Goal: Information Seeking & Learning: Learn about a topic

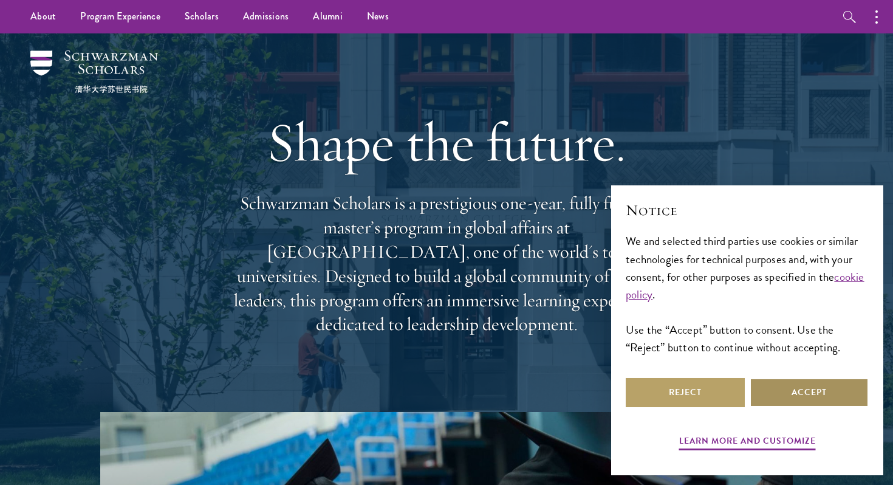
click at [817, 397] on button "Accept" at bounding box center [808, 392] width 119 height 29
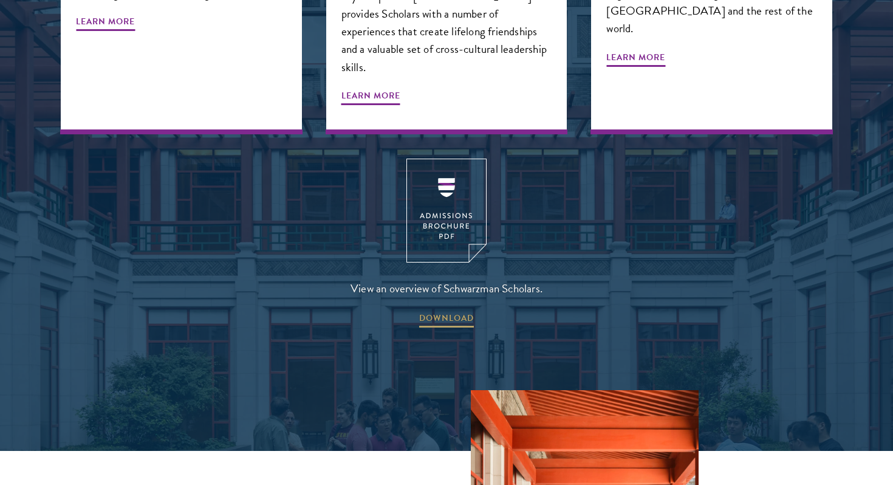
scroll to position [1620, 0]
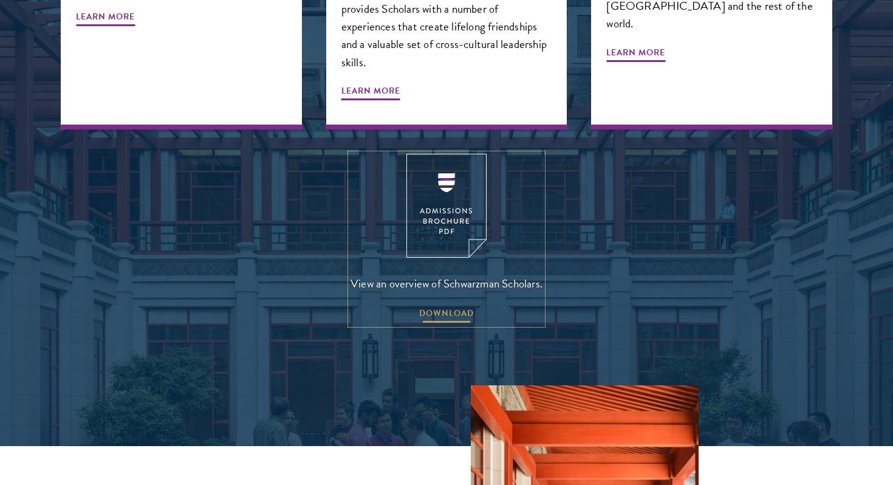
click at [442, 305] on span "DOWNLOAD" at bounding box center [446, 314] width 55 height 19
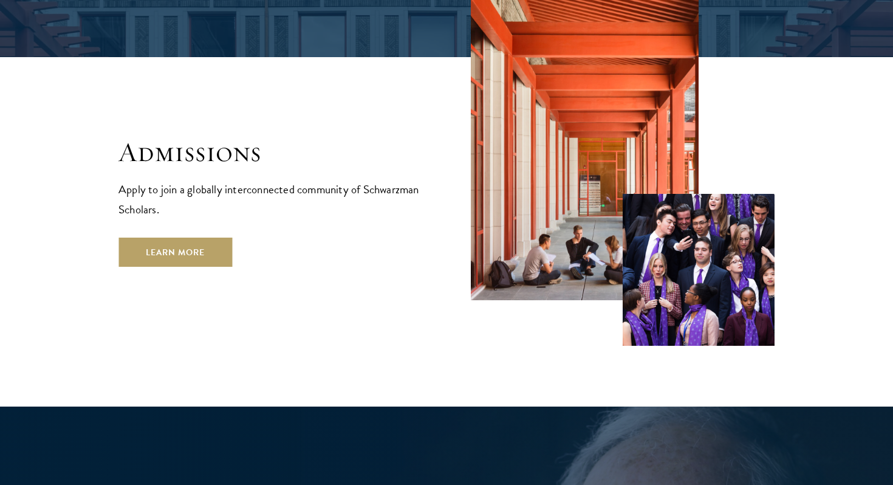
scroll to position [2017, 0]
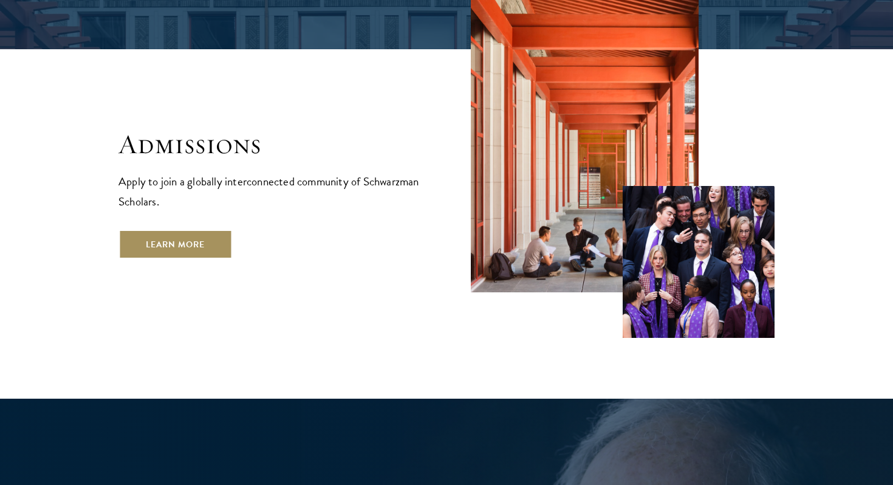
click at [196, 230] on link "Learn More" at bounding box center [175, 244] width 114 height 29
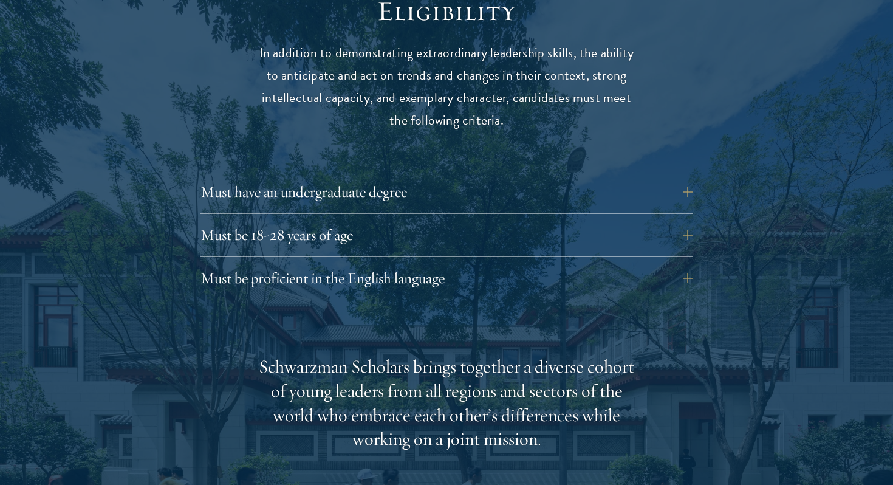
scroll to position [1643, 0]
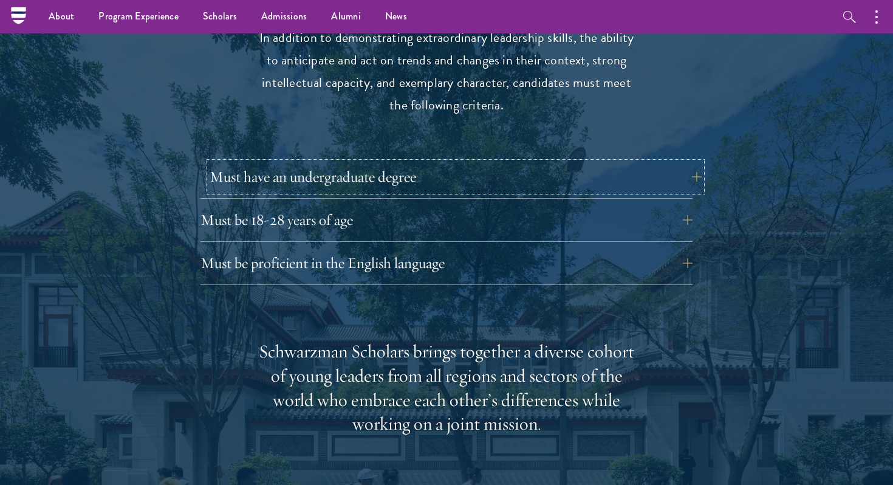
click at [322, 162] on button "Must have an undergraduate degree" at bounding box center [456, 176] width 492 height 29
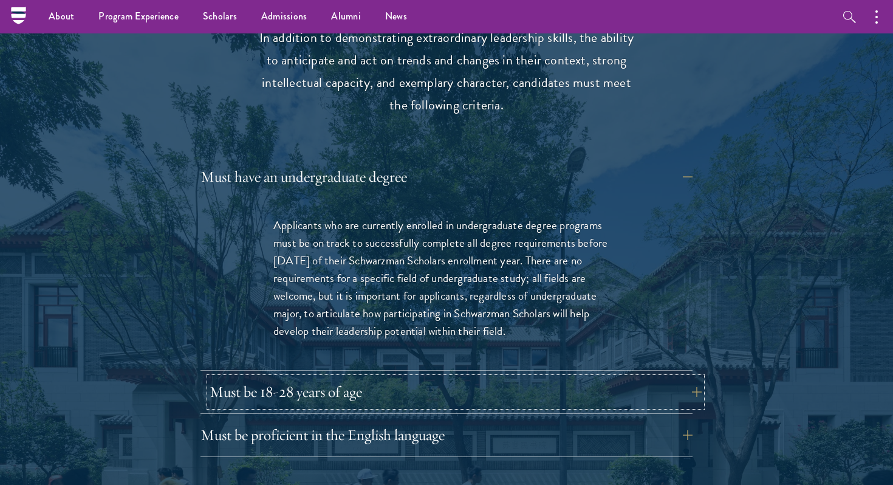
click at [287, 377] on button "Must be 18-28 years of age" at bounding box center [456, 391] width 492 height 29
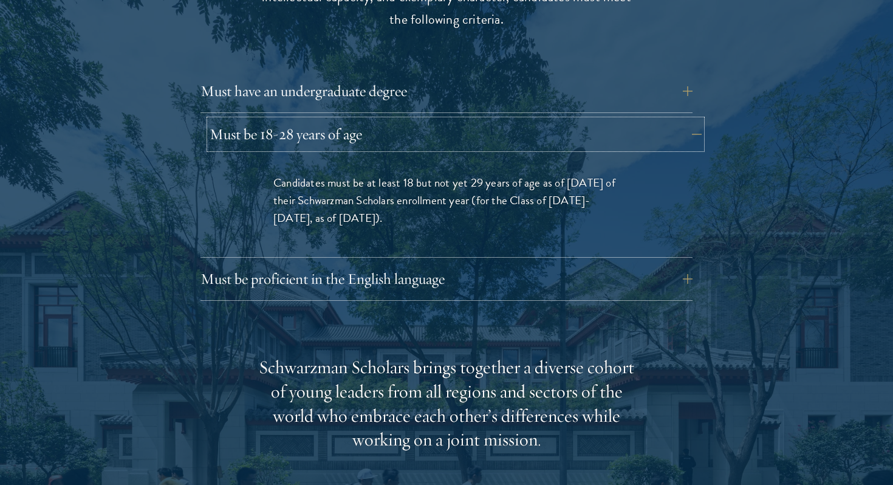
scroll to position [1735, 0]
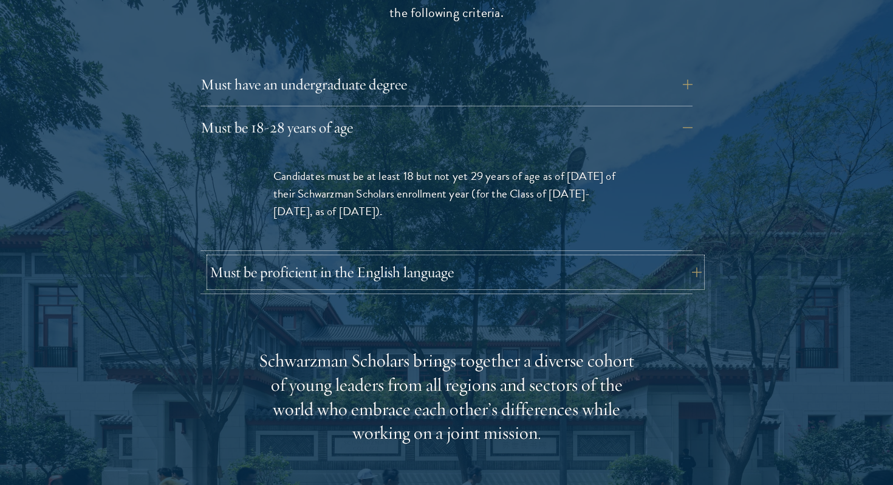
click at [353, 258] on button "Must be proficient in the English language" at bounding box center [456, 272] width 492 height 29
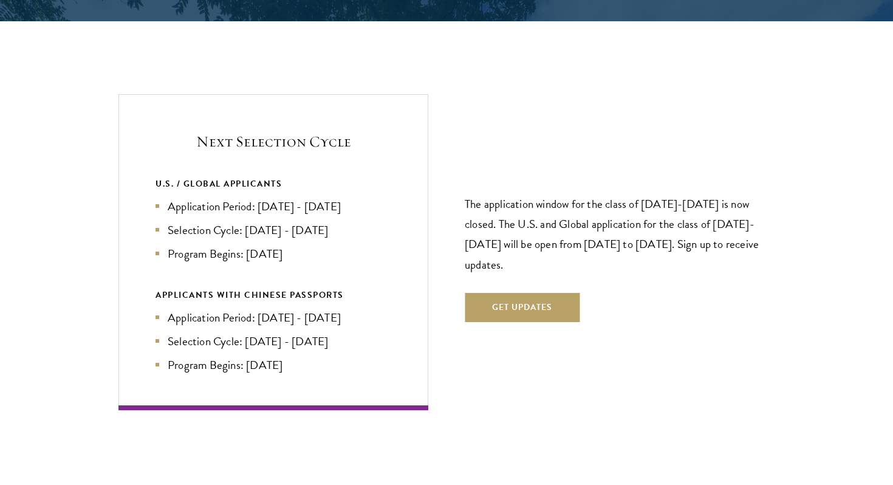
scroll to position [2867, 0]
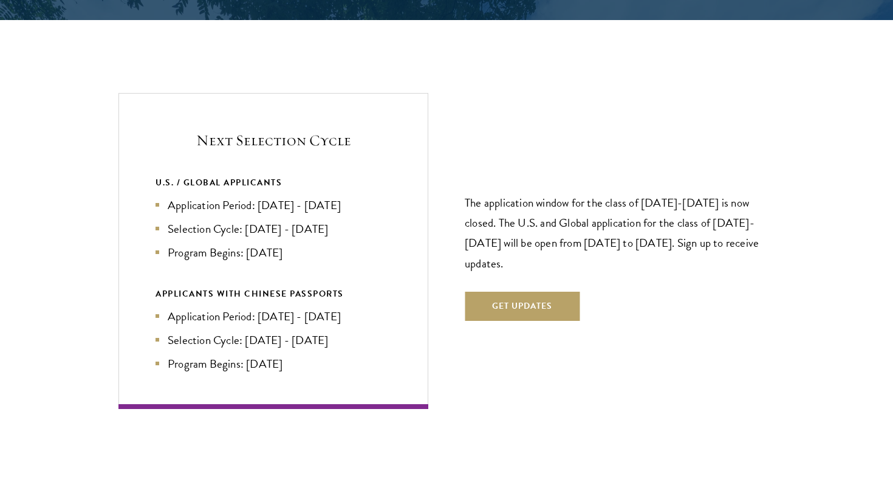
drag, startPoint x: 373, startPoint y: 179, endPoint x: 238, endPoint y: 178, distance: 134.8
click at [238, 196] on li "Application Period: Apr 2026 - Sep 2026" at bounding box center [273, 205] width 236 height 18
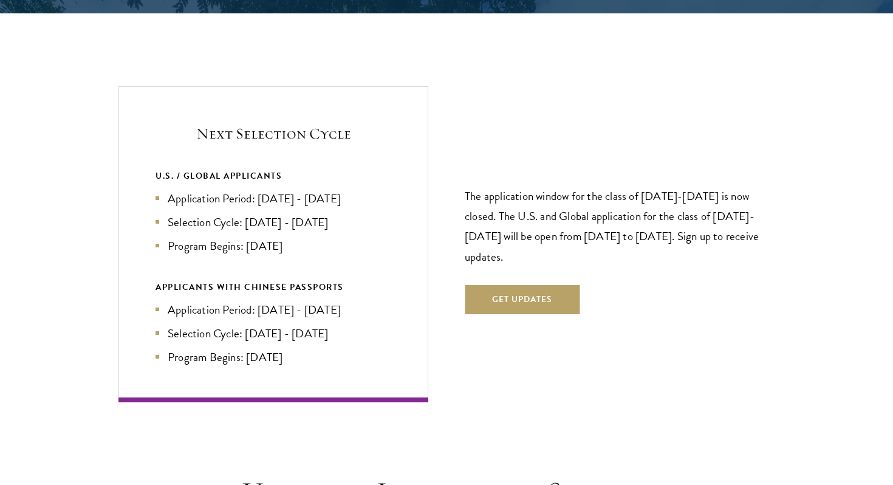
scroll to position [2877, 0]
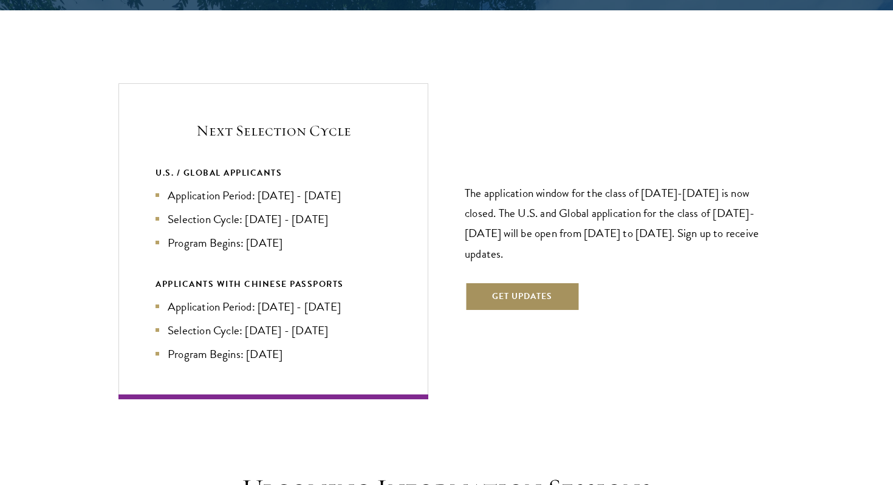
click at [513, 282] on button "Get Updates" at bounding box center [522, 296] width 115 height 29
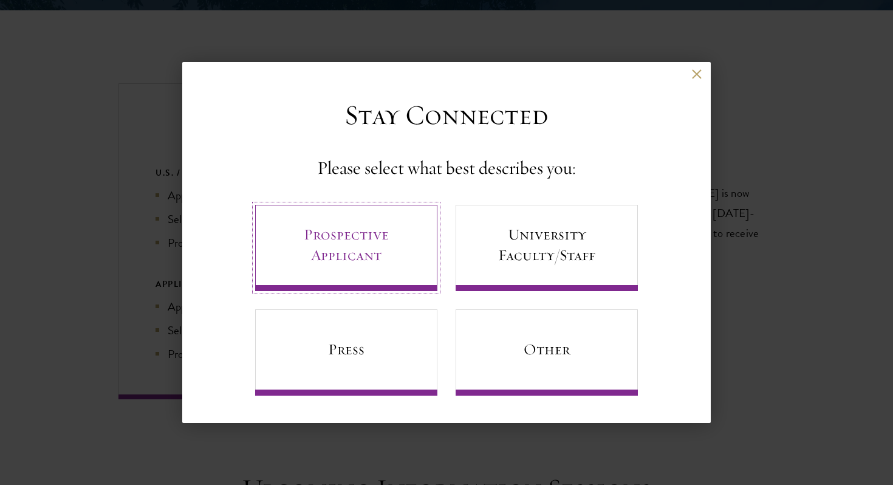
click at [375, 273] on link "Prospective Applicant" at bounding box center [346, 248] width 182 height 86
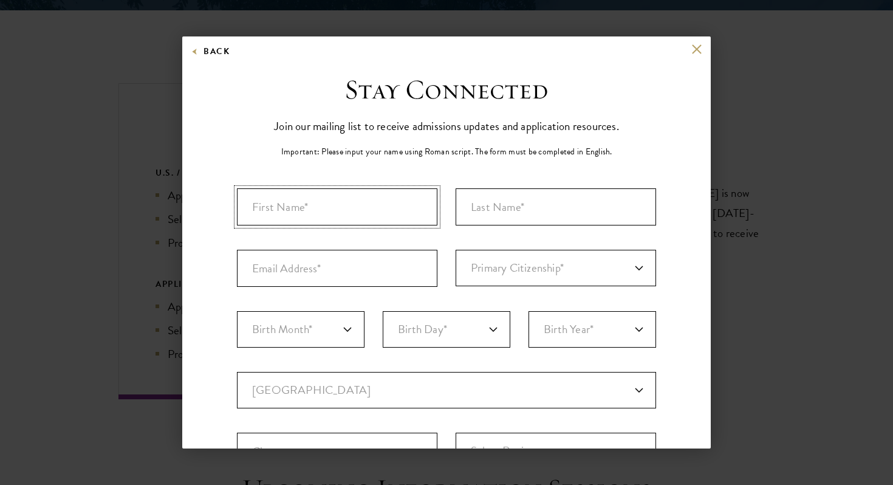
click at [315, 205] on input "First Name*" at bounding box center [337, 206] width 200 height 37
type input "yuxuan"
type input "cai"
type input "yuxuancai1106@berkeley.edu"
select select "US"
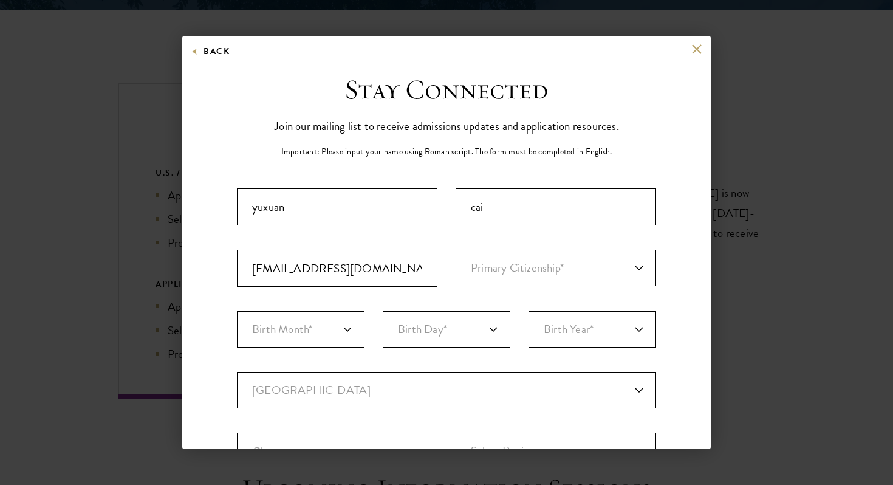
type input "berkeley"
select select "CA"
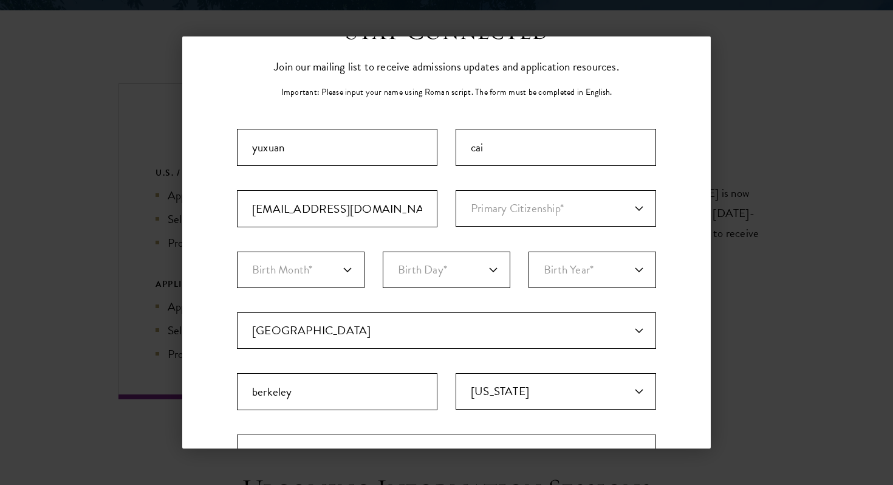
scroll to position [66, 0]
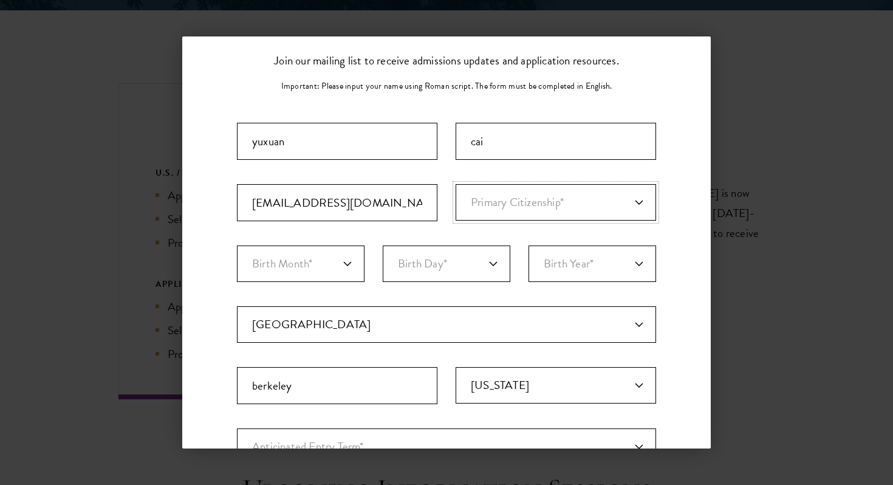
click at [522, 218] on select "Primary Citizenship* Afghanistan Aland Islands Albania Algeria Andorra Angola A…" at bounding box center [556, 202] width 200 height 36
select select "HR"
click at [456, 184] on select "Primary Citizenship* Afghanistan Aland Islands Albania Algeria Andorra Angola A…" at bounding box center [556, 202] width 200 height 36
click at [332, 273] on select "Birth Month* January February March April May June July August September Octobe…" at bounding box center [301, 263] width 128 height 36
select select "11"
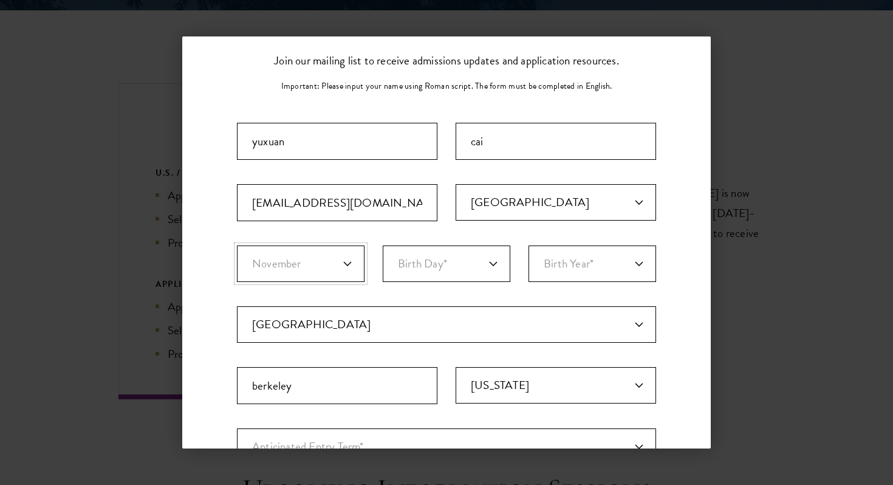
click at [237, 245] on select "Birth Month* January February March April May June July August September Octobe…" at bounding box center [301, 263] width 128 height 36
click at [413, 267] on select "Birth Day* 1 2 3 4 5 6 7 8 9 10 11 12 13 14 15 16 17 18 19 20 21 22 23 24 25 26…" at bounding box center [447, 263] width 128 height 36
select select "06"
click at [383, 245] on select "Birth Day* 1 2 3 4 5 6 7 8 9 10 11 12 13 14 15 16 17 18 19 20 21 22 23 24 25 26…" at bounding box center [447, 263] width 128 height 36
click at [566, 254] on select "Birth Year* 2025 2024 2023 2022 2021 2020 2019 2018 2017 2016 2015 2014 2013 20…" at bounding box center [592, 263] width 128 height 36
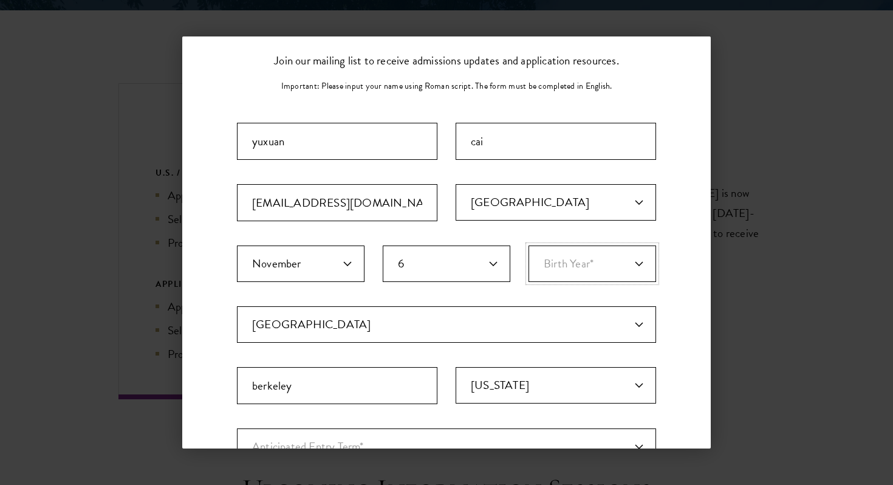
select select "2002"
click at [528, 245] on select "Birth Year* 2025 2024 2023 2022 2021 2020 2019 2018 2017 2016 2015 2014 2013 20…" at bounding box center [592, 263] width 128 height 36
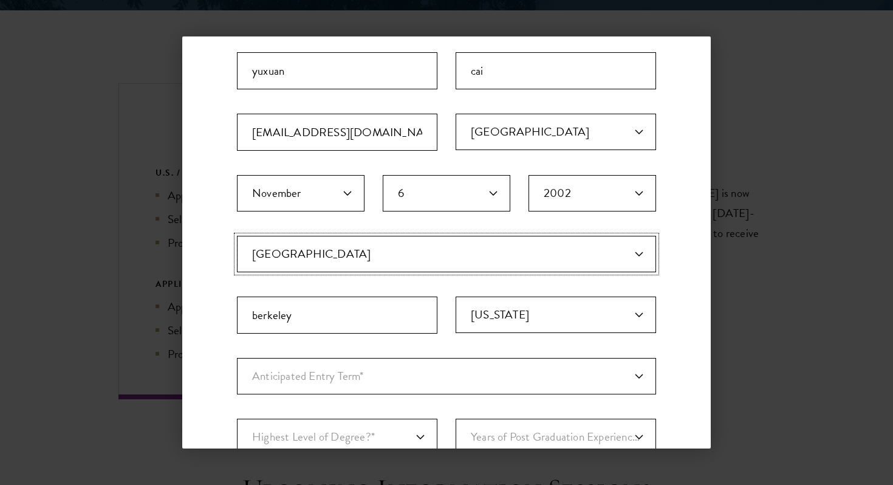
click at [359, 237] on select "Current Country Afghanistan Aland Islands Albania Algeria Andorra Angola Anguil…" at bounding box center [446, 254] width 419 height 36
click at [317, 250] on select "Current Country Afghanistan Aland Islands Albania Algeria Andorra Angola Anguil…" at bounding box center [446, 254] width 419 height 36
click at [333, 252] on select "Current Country Afghanistan Aland Islands Albania Algeria Andorra Angola Anguil…" at bounding box center [446, 254] width 419 height 36
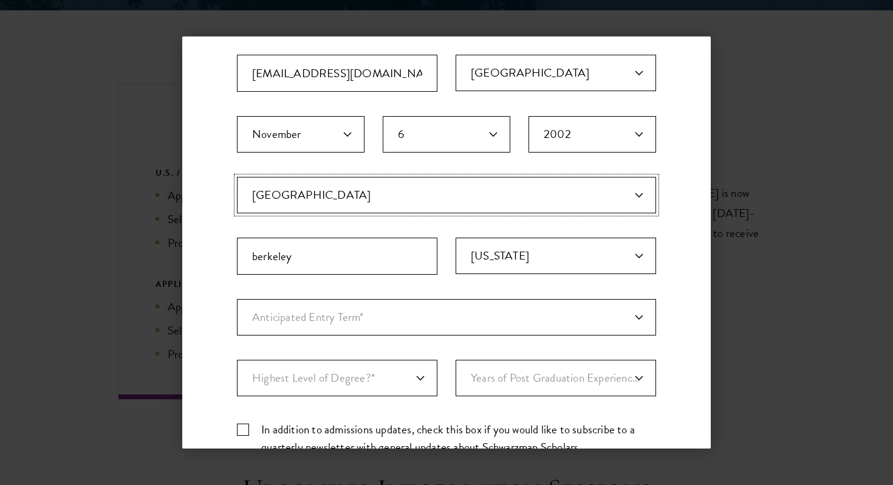
scroll to position [196, 0]
click at [342, 318] on select "Anticipated Entry Term* August 2026 (Application opens April 2025) Just Explori…" at bounding box center [446, 316] width 419 height 36
select select "e64b8ab3-eabb-4867-96d5-7e6b4840665f"
click at [237, 298] on select "Anticipated Entry Term* August 2026 (Application opens April 2025) Just Explori…" at bounding box center [446, 316] width 419 height 36
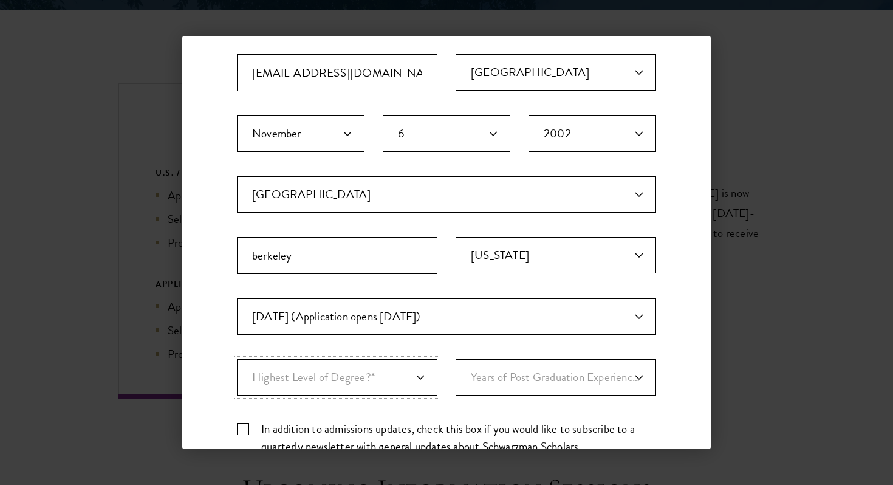
click at [340, 368] on select "Highest Level of Degree?* PHD Bachelor's Master's Current Undergraduate Student" at bounding box center [337, 377] width 200 height 36
click at [237, 359] on select "Highest Level of Degree?* PHD Bachelor's Master's Current Undergraduate Student" at bounding box center [337, 377] width 200 height 36
click at [401, 389] on select "Highest Level of Degree?* PHD Bachelor's Master's Current Undergraduate Student" at bounding box center [337, 377] width 200 height 36
select select "bf44f490-31e9-4d16-b1d2-df861e7933aa"
click at [237, 359] on select "Highest Level of Degree?* PHD Bachelor's Master's Current Undergraduate Student" at bounding box center [337, 377] width 200 height 36
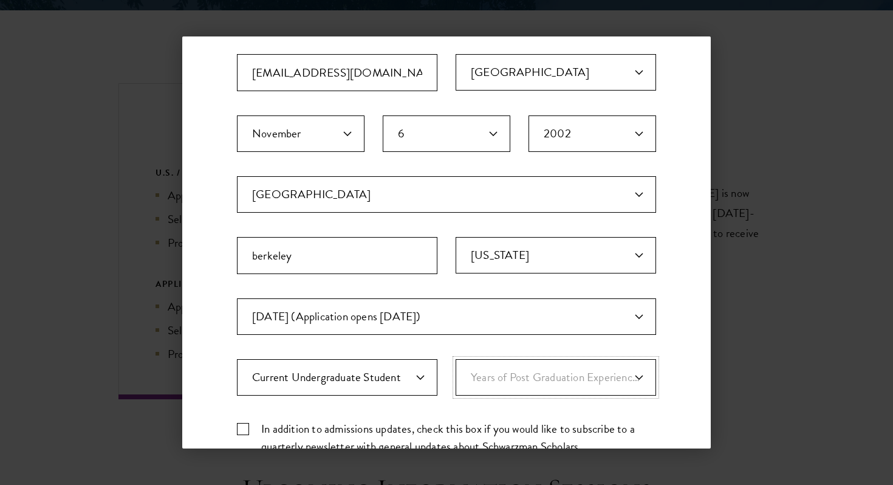
click at [564, 369] on select "Years of Post Graduation Experience?* 1 2 3 4 5 6 7 8 9 10" at bounding box center [556, 377] width 200 height 36
click at [456, 359] on select "Years of Post Graduation Experience?* 1 2 3 4 5 6 7 8 9 10" at bounding box center [556, 377] width 200 height 36
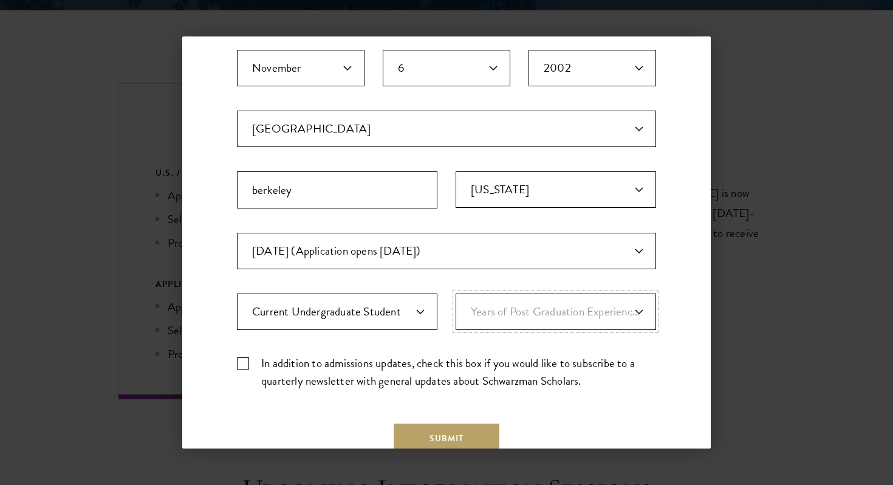
scroll to position [262, 0]
click at [247, 360] on label "In addition to admissions updates, check this box if you would like to subscrib…" at bounding box center [446, 370] width 419 height 35
click at [247, 360] on input "In addition to admissions updates, check this box if you would like to subscrib…" at bounding box center [446, 357] width 419 height 8
checkbox input "true"
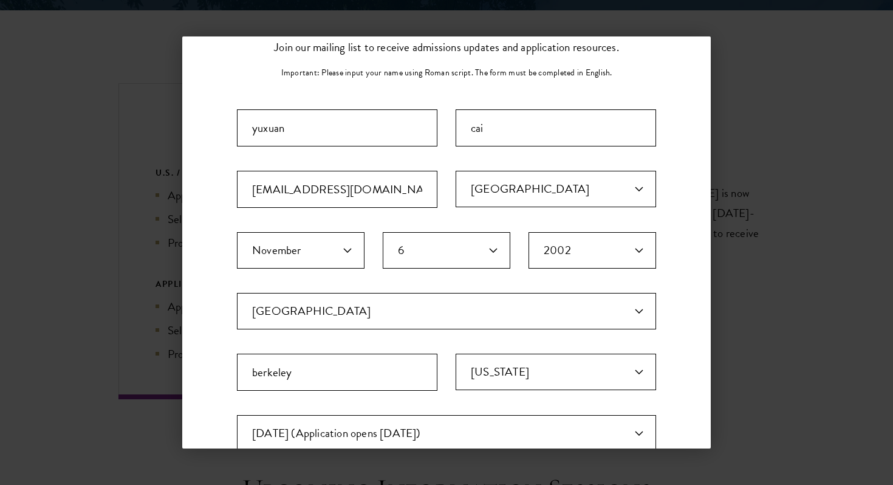
scroll to position [0, 0]
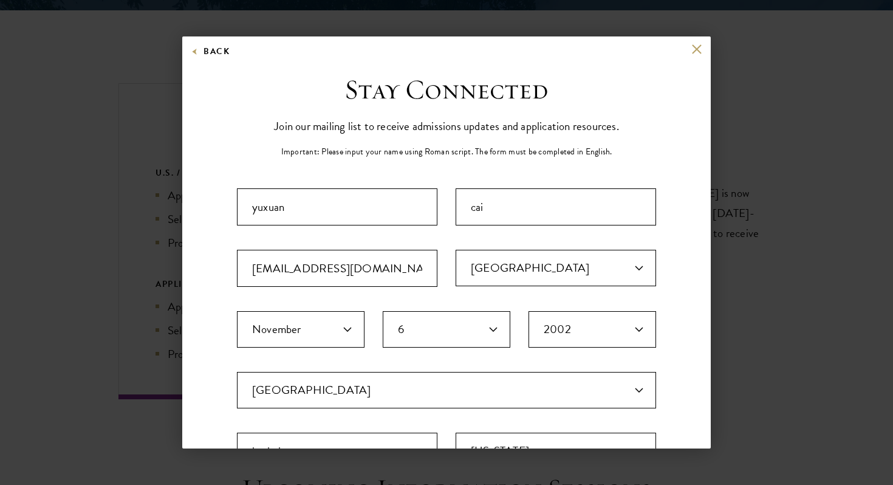
click at [301, 412] on fieldset "Country Current Country Afghanistan Aland Islands Albania Algeria Andorra Angol…" at bounding box center [446, 433] width 419 height 122
click at [307, 377] on select "Current Country Afghanistan Aland Islands Albania Algeria Andorra Angola Anguil…" at bounding box center [446, 390] width 419 height 36
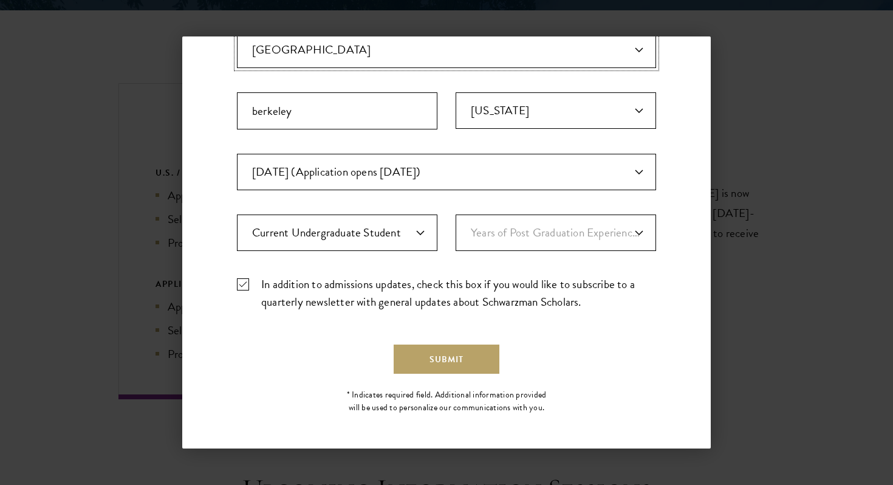
scroll to position [341, 0]
click at [452, 353] on button "Submit" at bounding box center [447, 357] width 106 height 29
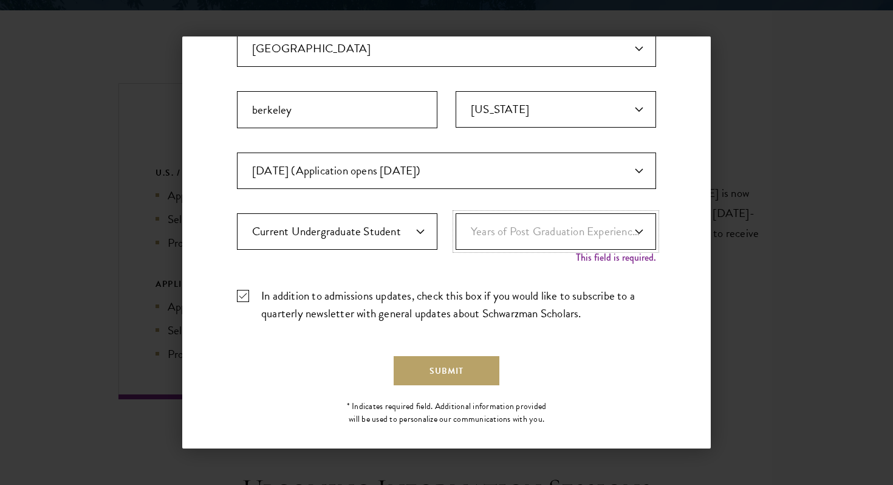
click at [579, 240] on select "Years of Post Graduation Experience?* 1 2 3 4 5 6 7 8 9 10" at bounding box center [556, 231] width 200 height 36
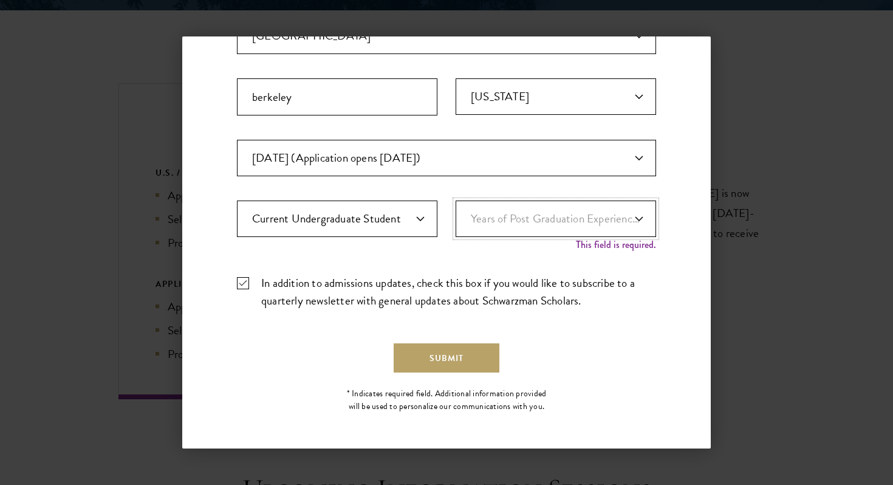
click at [519, 213] on select "Years of Post Graduation Experience?* 1 2 3 4 5 6 7 8 9 10" at bounding box center [556, 218] width 200 height 36
click at [508, 224] on select "Years of Post Graduation Experience?* 1 2 3 4 5 6 7 8 9 10" at bounding box center [556, 218] width 200 height 36
select select "1"
click at [456, 213] on select "Years of Post Graduation Experience?* 1 2 3 4 5 6 7 8 9 10" at bounding box center [556, 218] width 200 height 36
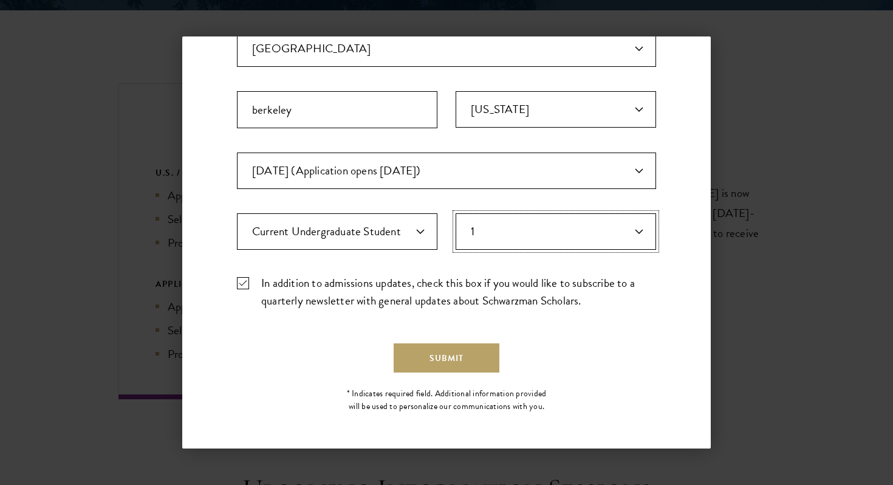
scroll to position [341, 0]
click at [451, 357] on button "Submit" at bounding box center [447, 357] width 106 height 29
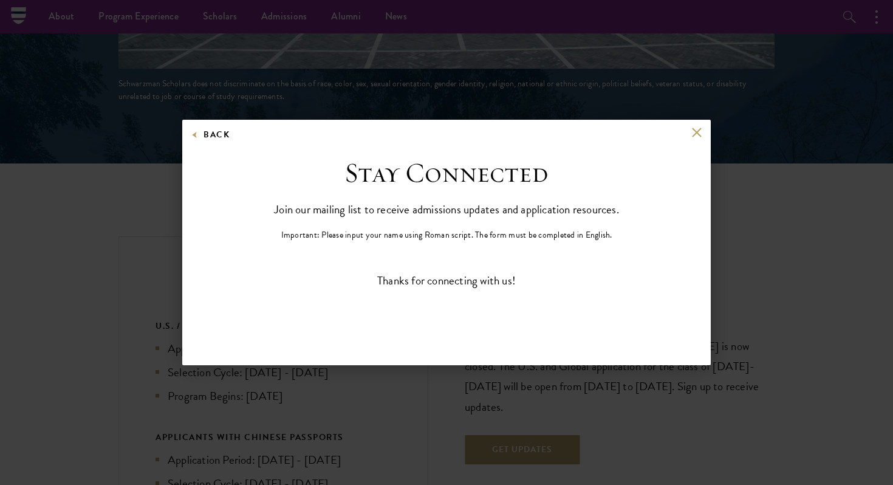
scroll to position [0, 0]
click at [698, 136] on button at bounding box center [696, 132] width 10 height 10
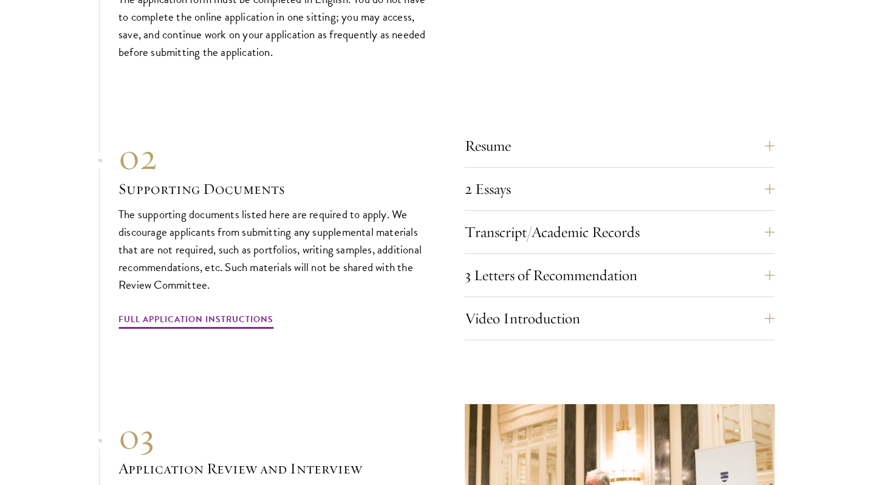
scroll to position [4092, 0]
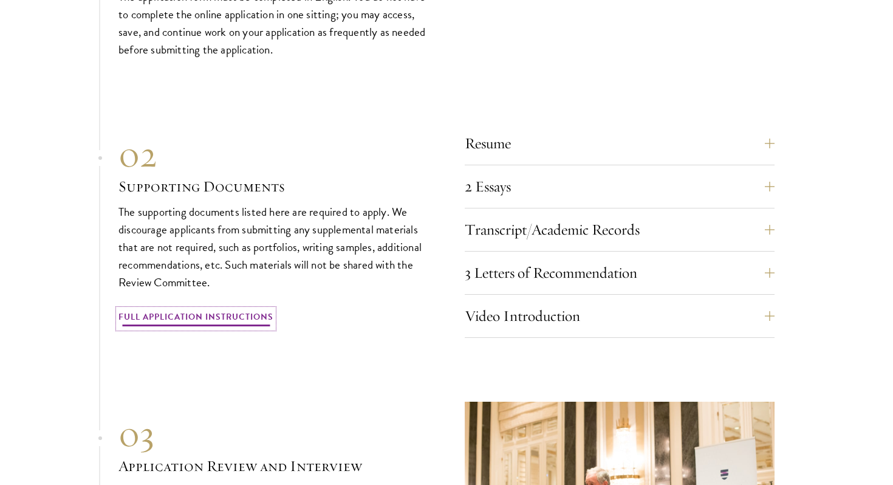
click at [230, 309] on link "Full Application Instructions" at bounding box center [195, 318] width 155 height 19
click at [558, 301] on button "Video Introduction" at bounding box center [629, 315] width 310 height 29
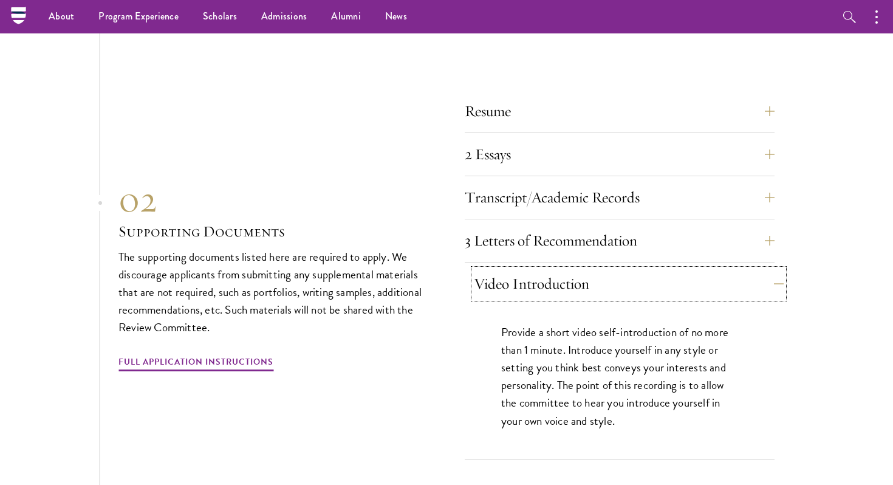
scroll to position [3767, 0]
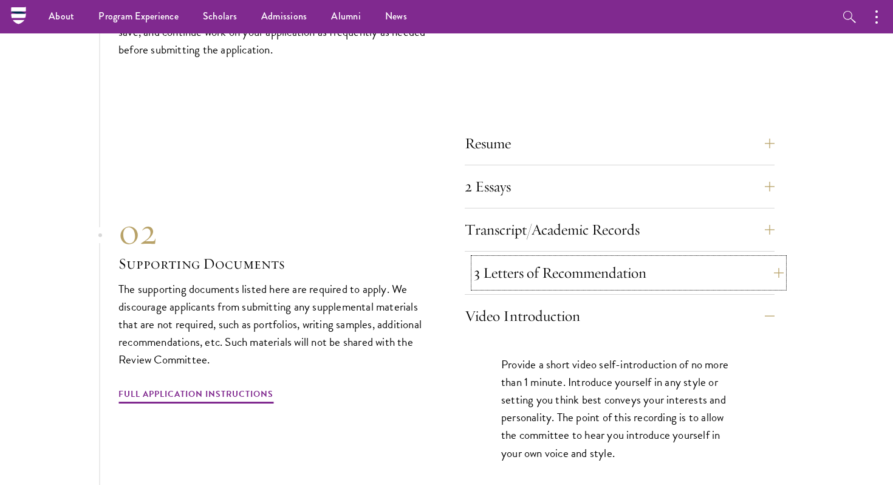
click at [539, 258] on button "3 Letters of Recommendation" at bounding box center [629, 272] width 310 height 29
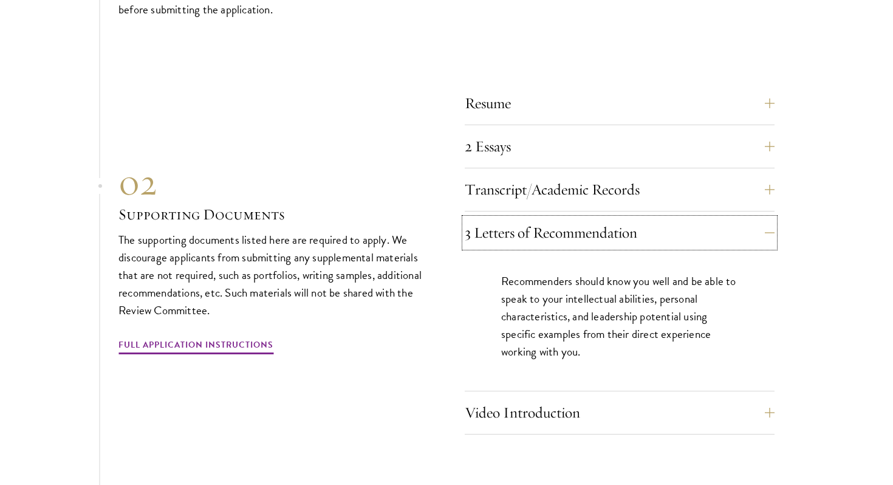
scroll to position [3813, 0]
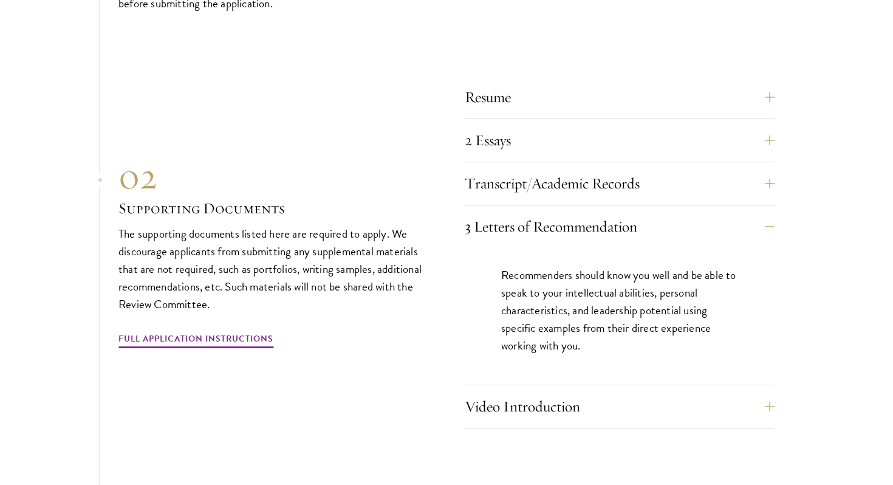
click at [520, 175] on div "Transcript/Academic Records You are required to scan and upload official transc…" at bounding box center [620, 187] width 310 height 36
click at [520, 171] on button "Transcript/Academic Records" at bounding box center [629, 183] width 310 height 29
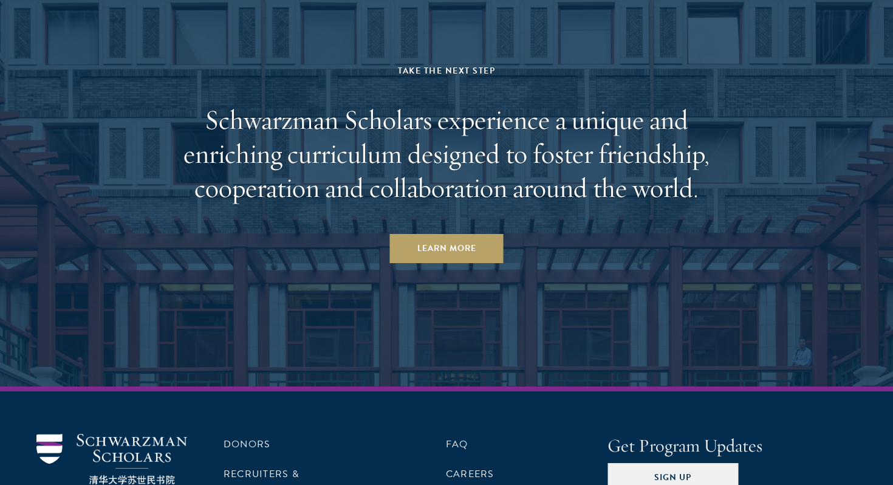
scroll to position [6075, 0]
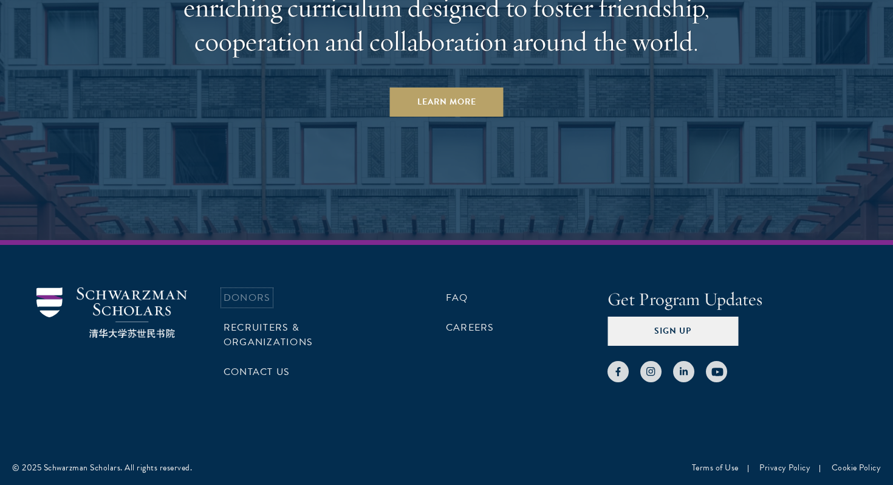
click at [265, 290] on link "Donors" at bounding box center [247, 297] width 47 height 15
drag, startPoint x: 80, startPoint y: 303, endPoint x: 251, endPoint y: 7, distance: 342.3
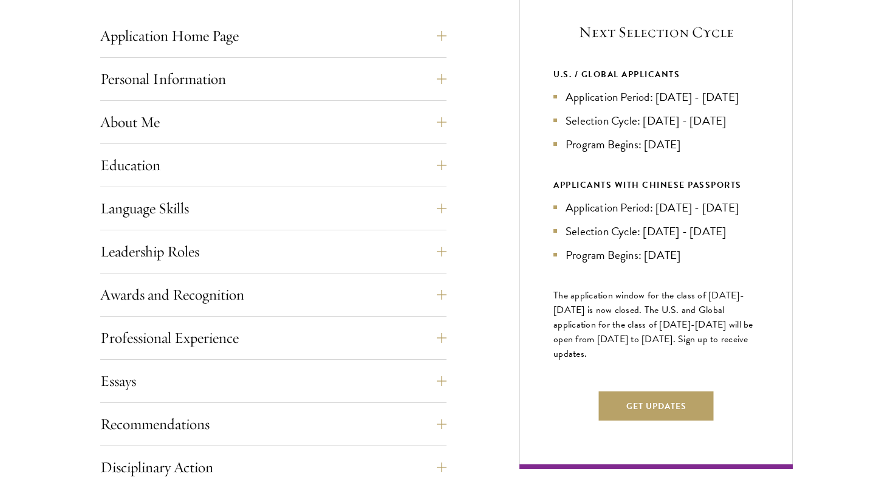
scroll to position [517, 0]
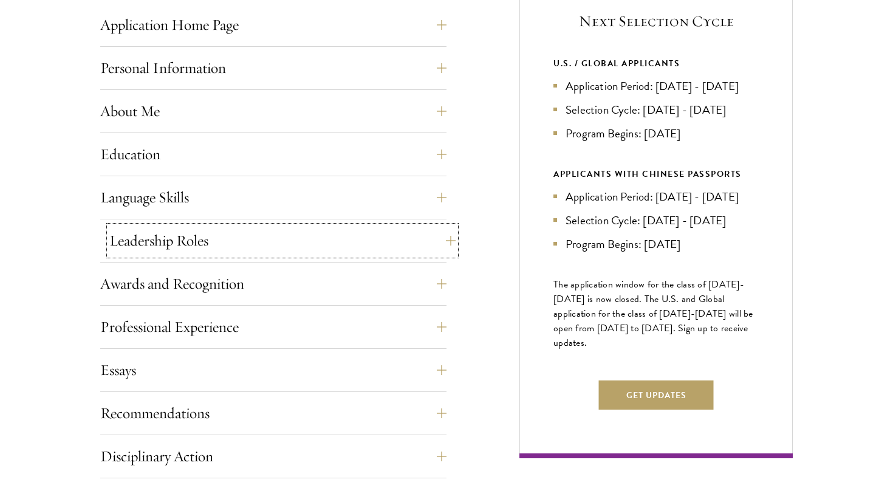
click at [404, 231] on button "Leadership Roles" at bounding box center [282, 240] width 346 height 29
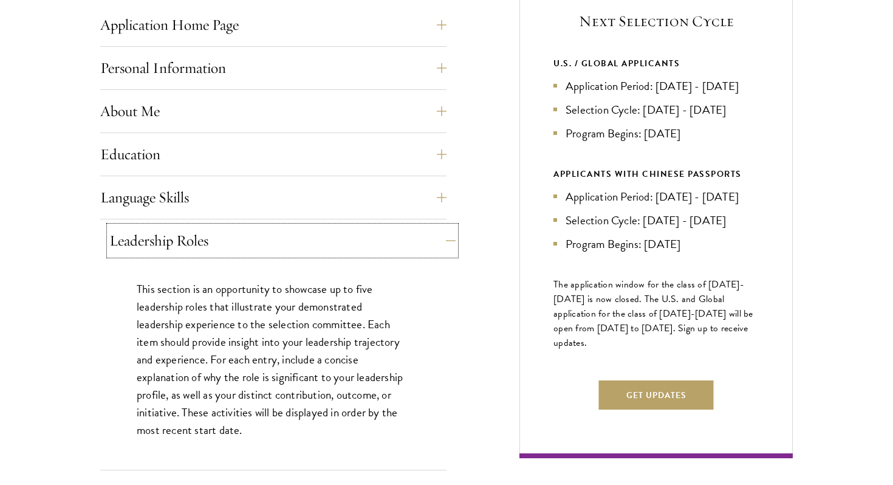
click at [404, 231] on button "Leadership Roles" at bounding box center [282, 240] width 346 height 29
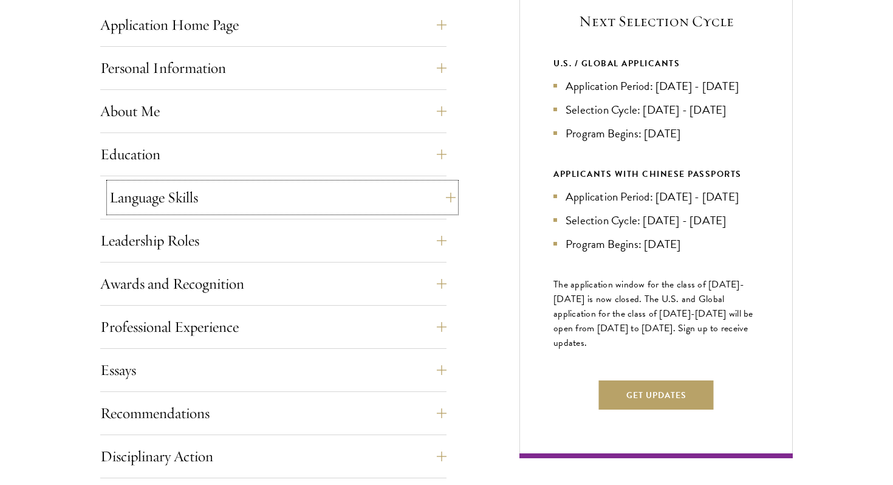
click at [343, 193] on button "Language Skills" at bounding box center [282, 197] width 346 height 29
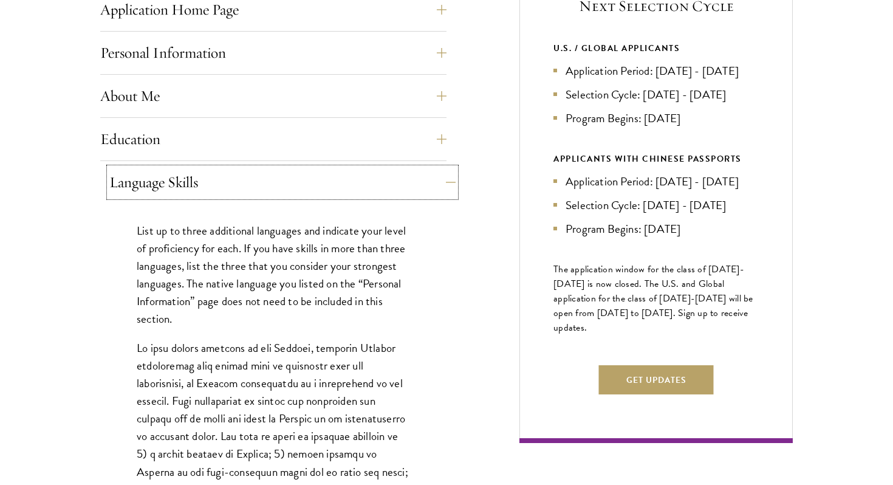
scroll to position [536, 0]
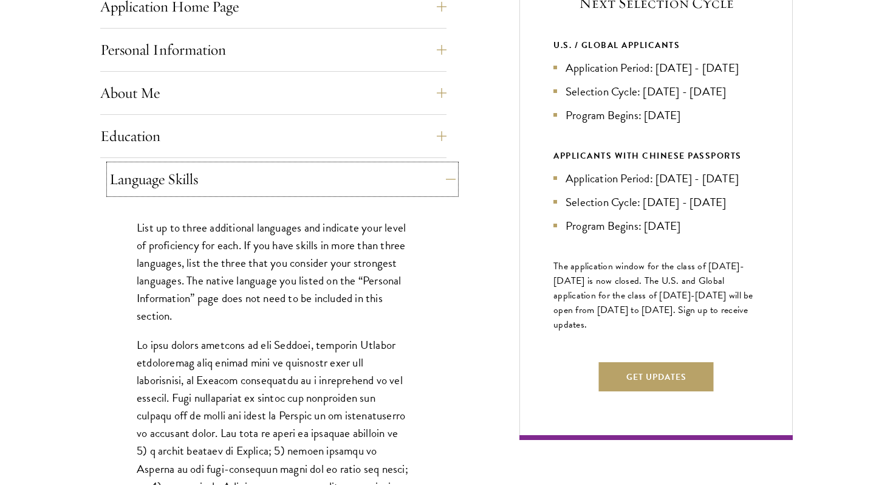
click at [281, 179] on button "Language Skills" at bounding box center [282, 179] width 346 height 29
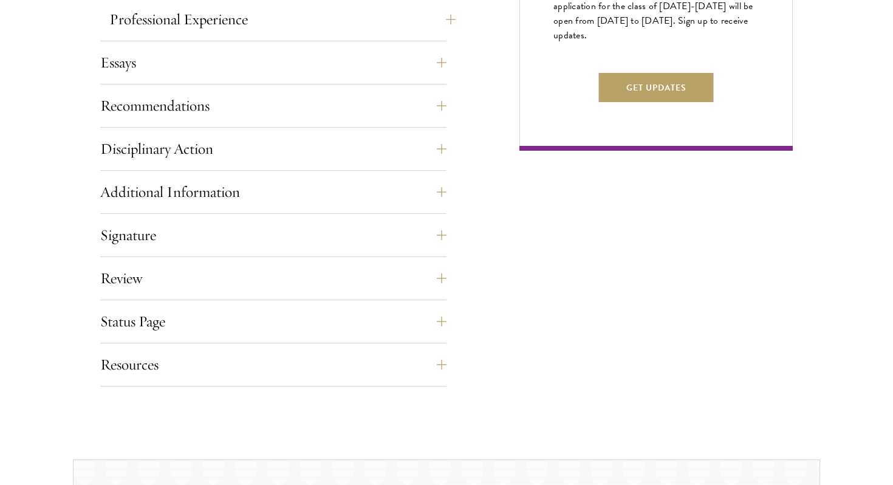
scroll to position [827, 0]
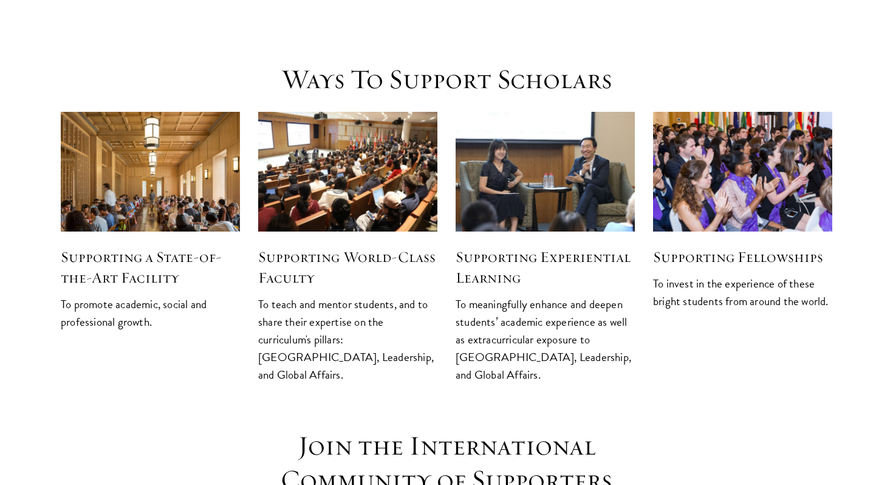
scroll to position [1464, 0]
